Goal: Transaction & Acquisition: Download file/media

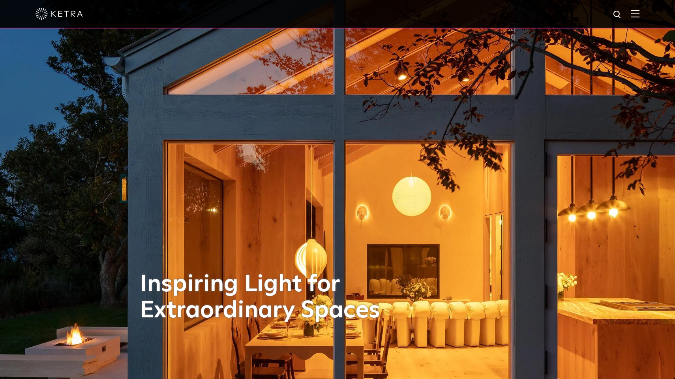
click at [634, 11] on img at bounding box center [635, 13] width 9 height 7
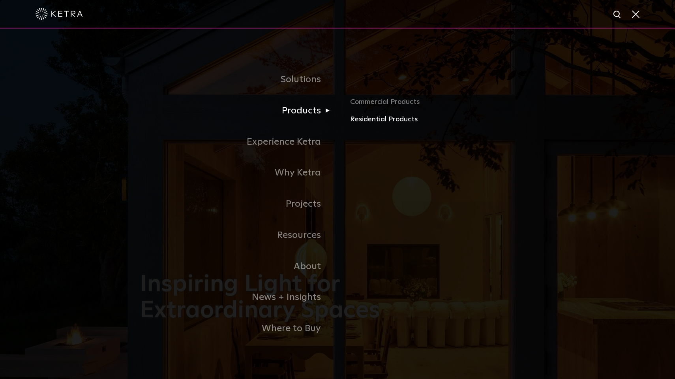
click at [363, 119] on link "Residential Products" at bounding box center [442, 119] width 185 height 11
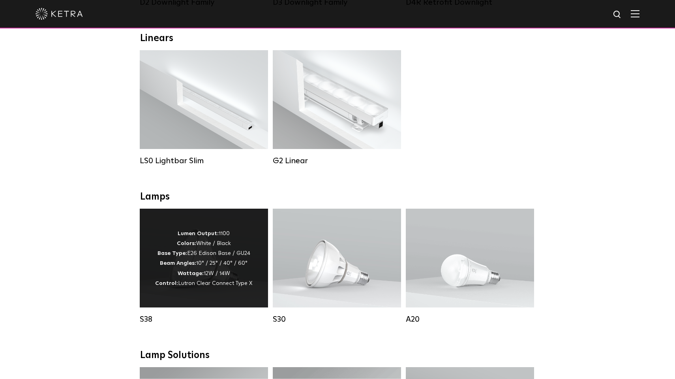
scroll to position [289, 0]
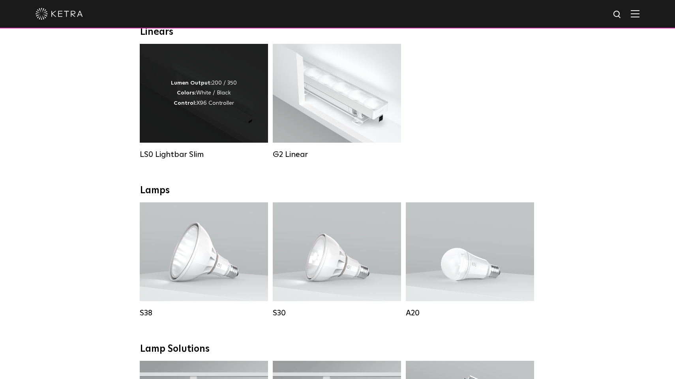
click at [207, 99] on div "Lumen Output: 200 / 350 Colors: White / Black Control: X96 Controller" at bounding box center [204, 93] width 66 height 30
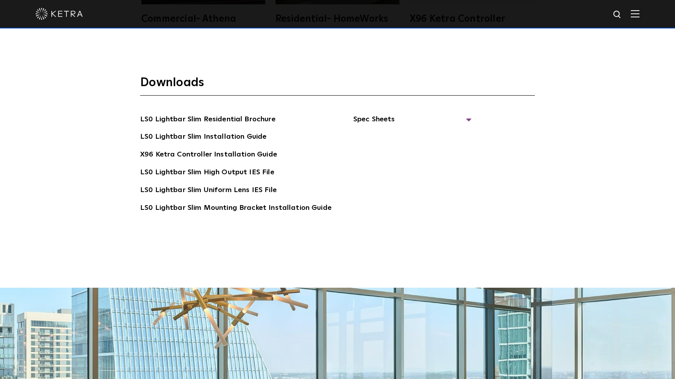
scroll to position [1638, 0]
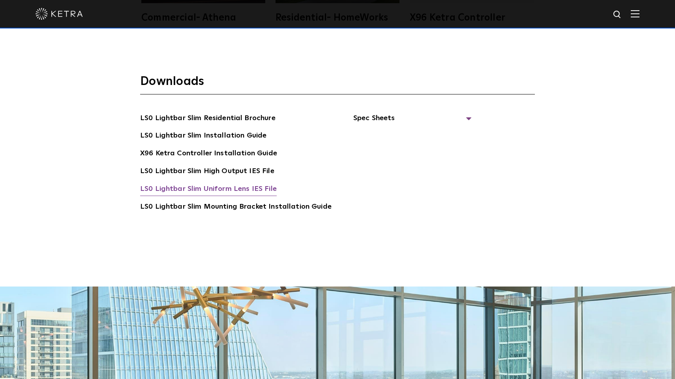
click at [215, 186] on link "LS0 Lightbar Slim Uniform Lens IES File" at bounding box center [208, 189] width 137 height 13
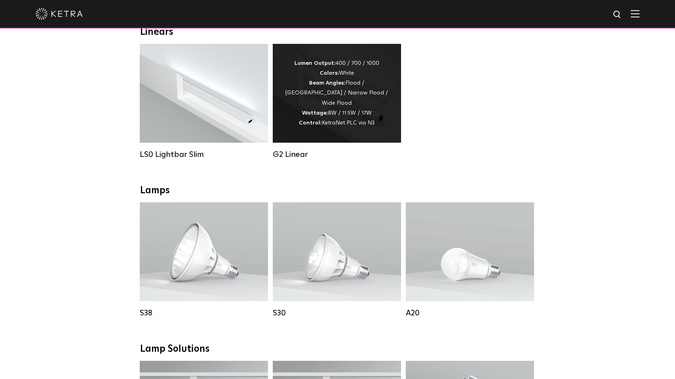
scroll to position [289, 0]
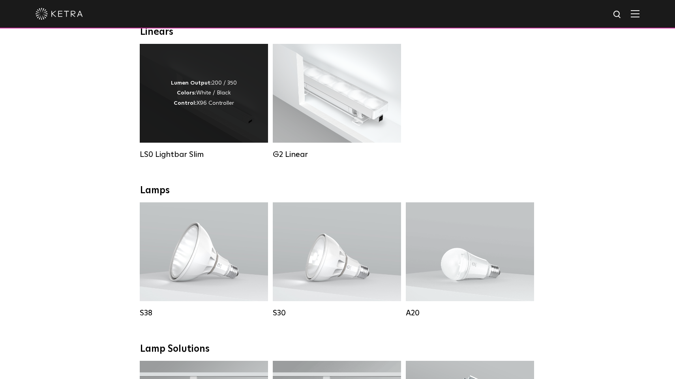
click at [231, 112] on div "Lumen Output: 200 / 350 Colors: White / Black Control: X96 Controller" at bounding box center [204, 93] width 128 height 99
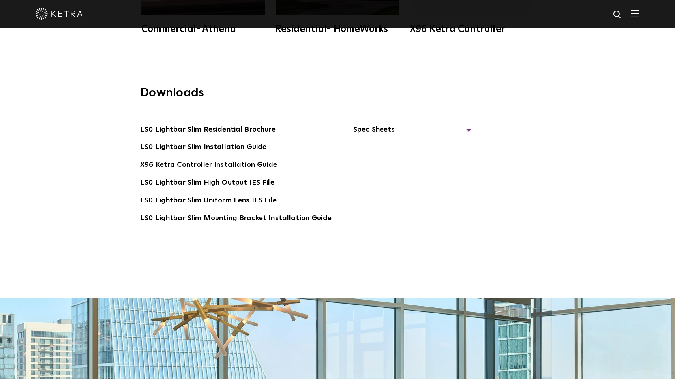
scroll to position [1654, 0]
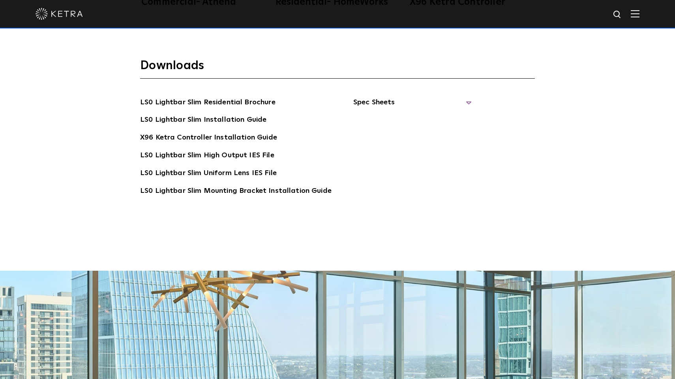
click at [461, 103] on span "Spec Sheets" at bounding box center [412, 105] width 118 height 17
click at [435, 119] on link "LS0 Lightbar Slim Spec Sheet" at bounding box center [413, 120] width 101 height 13
